Goal: Browse casually: Explore the website without a specific task or goal

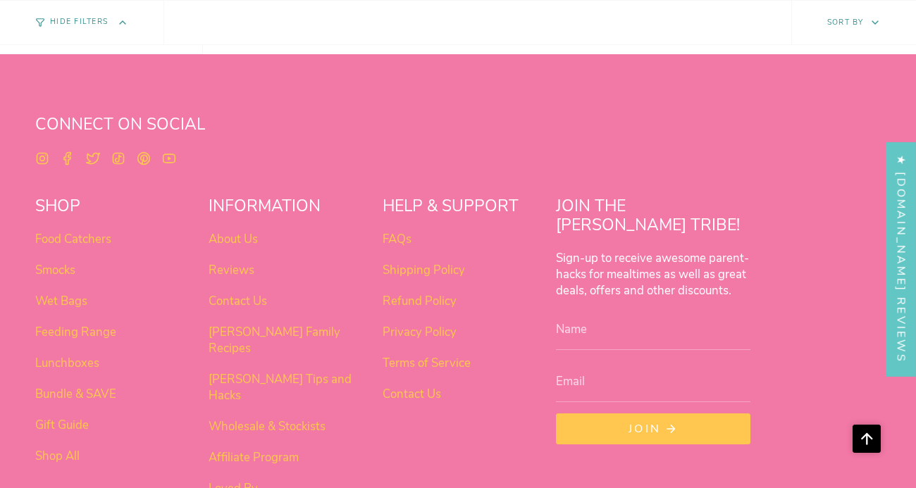
scroll to position [1138, 0]
